Goal: Task Accomplishment & Management: Manage account settings

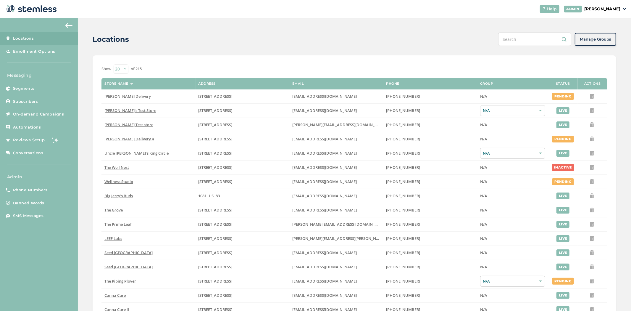
click at [613, 9] on p "[PERSON_NAME]" at bounding box center [602, 9] width 36 height 6
click at [594, 51] on link "Logout" at bounding box center [605, 54] width 29 height 6
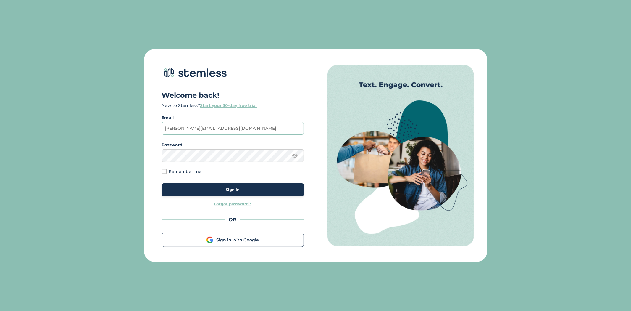
drag, startPoint x: 216, startPoint y: 129, endPoint x: 78, endPoint y: 109, distance: 139.5
click at [69, 108] on div "Welcome back! New to Stemless? Start your 30-day free trial Email brian+1@steml…" at bounding box center [315, 155] width 631 height 311
paste input "sales@thetreehouseak.com"
type input "sales@thetreehouseak.com"
click at [130, 156] on div "Welcome back! New to Stemless? Start your 30-day free trial Email sales@thetree…" at bounding box center [315, 155] width 631 height 311
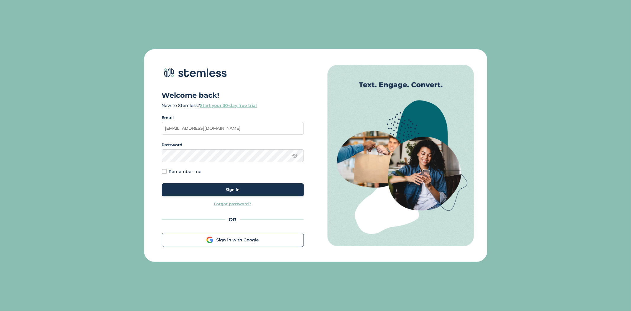
click at [215, 190] on div "Sign in" at bounding box center [233, 190] width 133 height 6
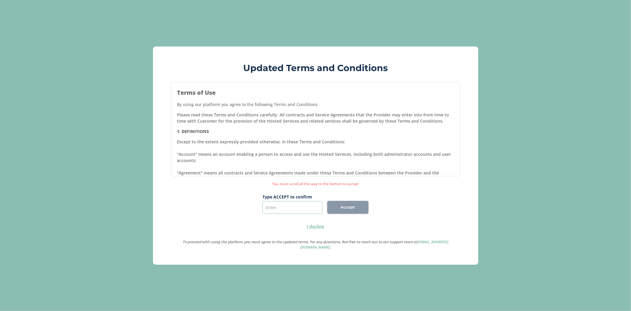
click at [295, 208] on input "text" at bounding box center [292, 207] width 60 height 13
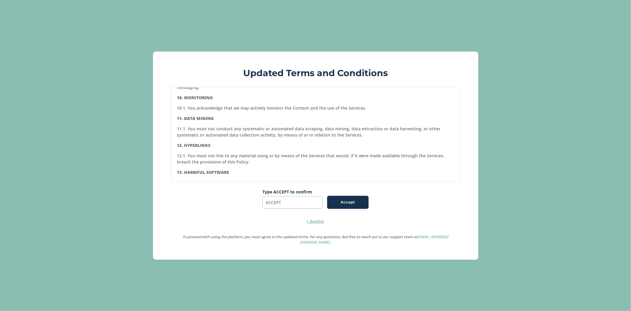
type input "ACCEPT"
click at [343, 203] on span "Accept" at bounding box center [348, 202] width 14 height 6
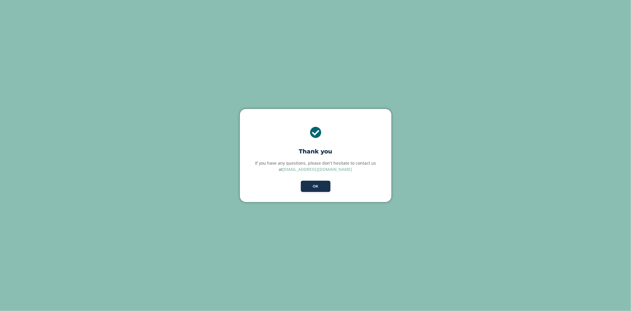
click at [298, 186] on div "× Thank you If you have any questions, please don’t hesitate to contact us at s…" at bounding box center [315, 155] width 151 height 93
click at [314, 185] on button "OK" at bounding box center [316, 185] width 30 height 11
